Goal: Task Accomplishment & Management: Manage account settings

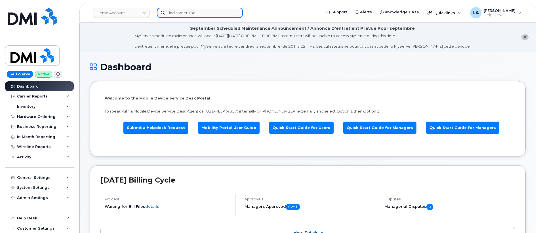
click at [214, 12] on input at bounding box center [200, 13] width 86 height 10
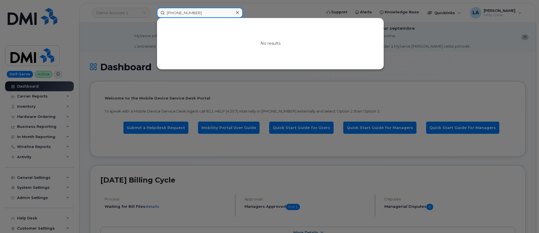
click at [174, 15] on input "[PHONE_NUMBER]" at bounding box center [200, 13] width 86 height 10
click at [412, 119] on div at bounding box center [269, 116] width 539 height 233
drag, startPoint x: 177, startPoint y: 12, endPoint x: 153, endPoint y: 11, distance: 23.6
click at [153, 11] on div "6822777610 No results" at bounding box center [237, 13] width 170 height 10
paste input "[PHONE_NUMBER]"
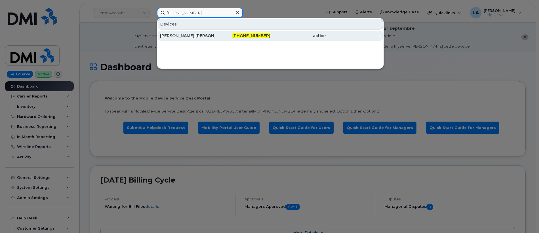
type input "[PHONE_NUMBER]"
click at [192, 34] on div "[PERSON_NAME] [PERSON_NAME]" at bounding box center [187, 36] width 55 height 6
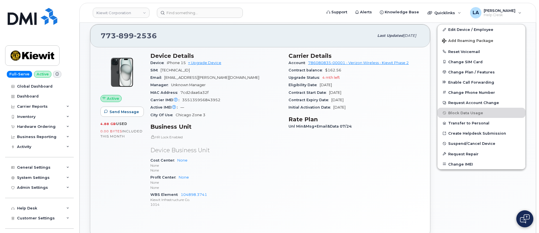
scroll to position [159, 0]
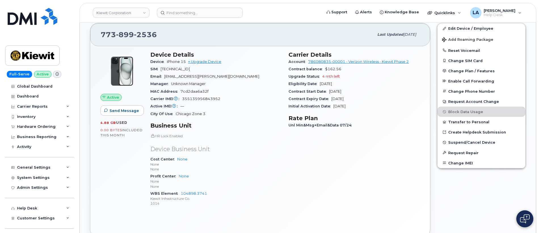
click at [238, 31] on div "[PHONE_NUMBER]" at bounding box center [237, 35] width 273 height 12
drag, startPoint x: 539, startPoint y: 62, endPoint x: 539, endPoint y: 43, distance: 19.0
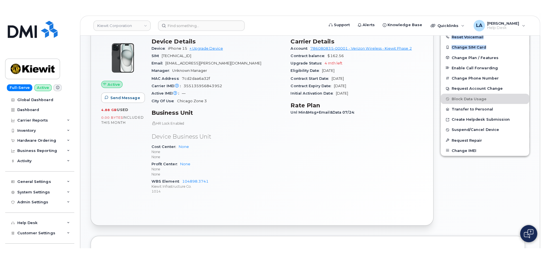
scroll to position [173, 0]
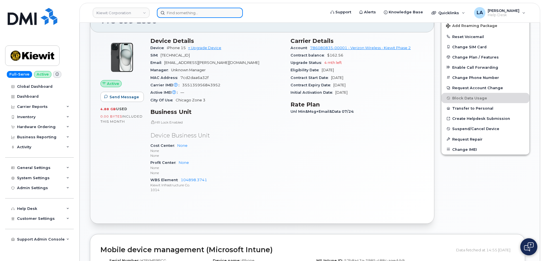
click at [218, 13] on input at bounding box center [200, 13] width 86 height 10
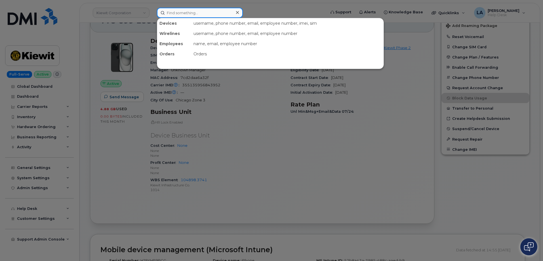
paste input "chris sickler"
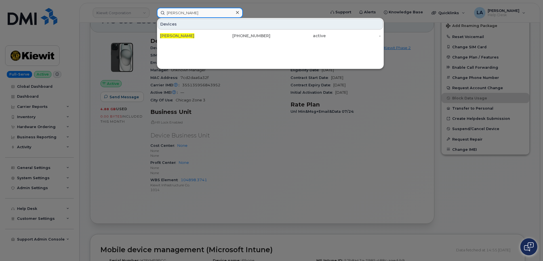
type input "chris sickler"
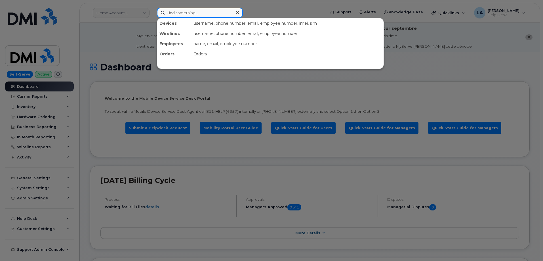
click at [193, 12] on input at bounding box center [200, 13] width 86 height 10
paste input "[PERSON_NAME]"
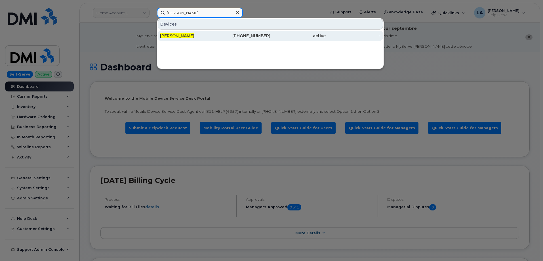
type input "[PERSON_NAME]"
click at [182, 34] on span "[PERSON_NAME]" at bounding box center [177, 35] width 34 height 5
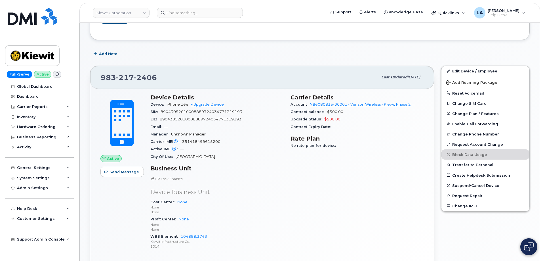
scroll to position [111, 0]
drag, startPoint x: 171, startPoint y: 77, endPoint x: 127, endPoint y: 71, distance: 44.4
click at [95, 75] on div "983 217 2406 Last updated Aug 30, 2025" at bounding box center [262, 77] width 344 height 23
copy span "983 217 2406"
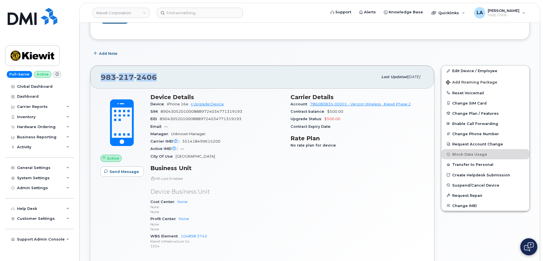
click at [176, 66] on div "983 217 2406 Last updated Aug 30, 2025" at bounding box center [262, 77] width 344 height 23
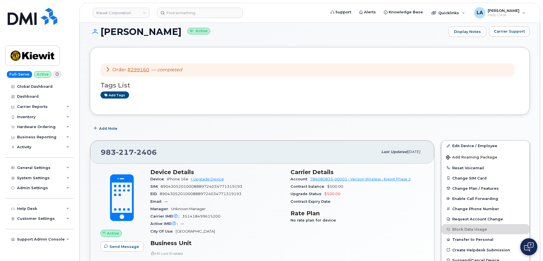
scroll to position [31, 0]
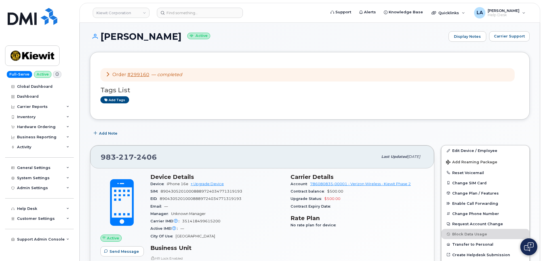
drag, startPoint x: 136, startPoint y: 38, endPoint x: 104, endPoint y: 38, distance: 32.3
click at [104, 38] on h1 "Chris Sickler Active" at bounding box center [268, 36] width 356 height 10
copy h1 "[PERSON_NAME]"
click at [465, 149] on link "Edit Device / Employee" at bounding box center [485, 150] width 88 height 10
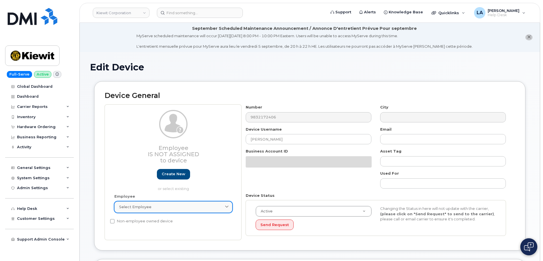
click at [182, 207] on div "Select employee" at bounding box center [173, 206] width 108 height 5
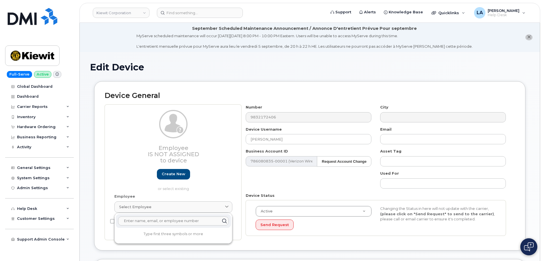
click at [161, 222] on input "text" at bounding box center [173, 220] width 111 height 9
paste input "CHRIS.SICKLER@KIEWIT.COM"
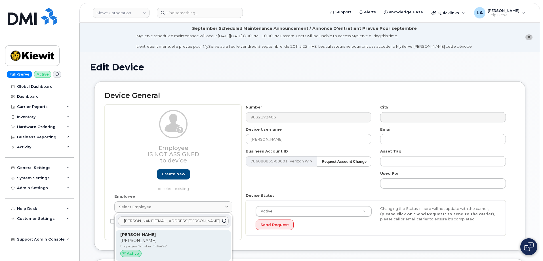
type input "CHRIS.SICKLER@KIEWIT.COM"
click at [145, 239] on p "Chris" at bounding box center [173, 240] width 106 height 6
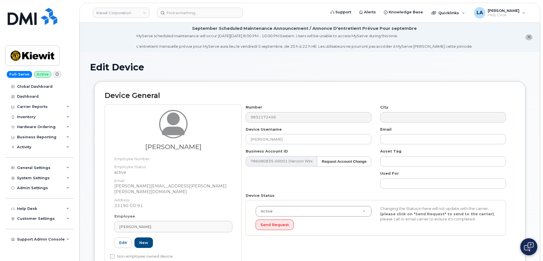
type input "584492"
type input "Christopher Sickler"
type input "chris.sickler@kiewit.com"
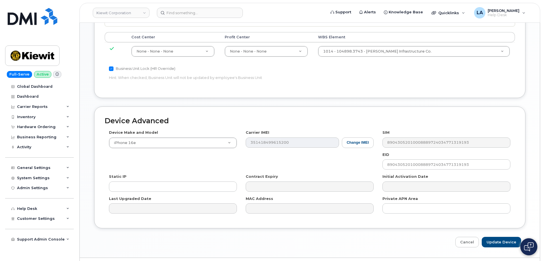
scroll to position [339, 0]
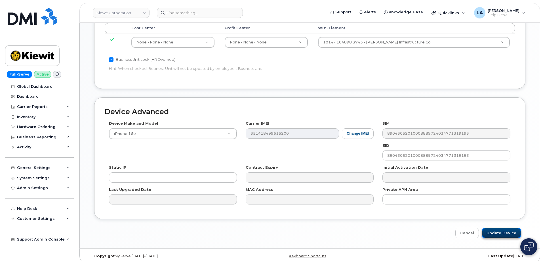
click at [495, 227] on input "Update Device" at bounding box center [501, 232] width 39 height 10
type input "Saving..."
